Goal: Transaction & Acquisition: Purchase product/service

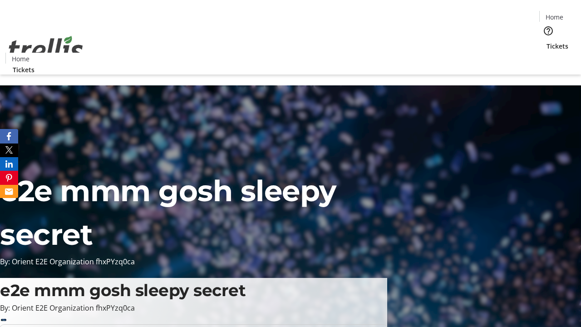
click at [546, 41] on span "Tickets" at bounding box center [557, 46] width 22 height 10
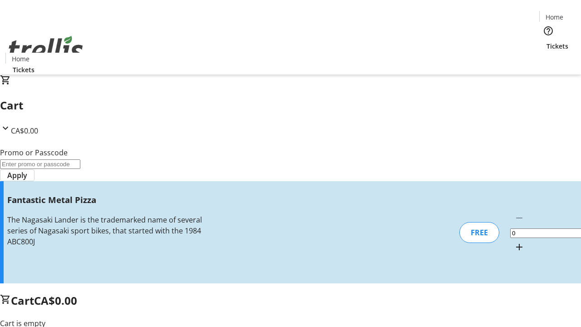
click at [514, 241] on mat-icon "Increment by one" at bounding box center [519, 246] width 11 height 11
type input "1"
